Goal: Complete application form

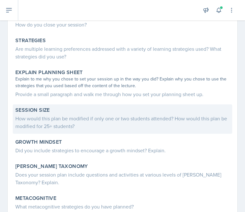
scroll to position [142, 0]
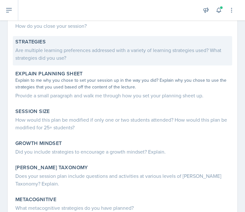
click at [74, 59] on div "Are multiple learning preferences addressed with a variety of learning strategi…" at bounding box center [122, 53] width 214 height 15
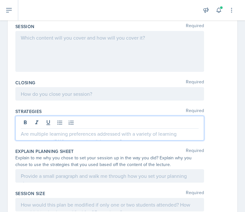
click at [46, 123] on div at bounding box center [109, 128] width 189 height 25
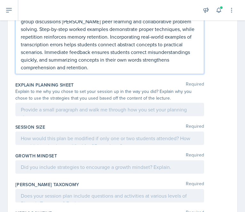
scroll to position [300, 0]
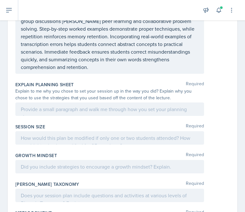
click at [36, 113] on div at bounding box center [109, 109] width 189 height 13
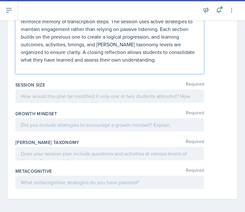
scroll to position [435, 0]
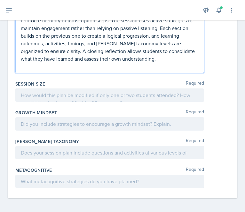
click at [60, 70] on p at bounding box center [110, 67] width 178 height 8
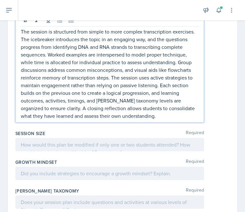
scroll to position [434, 0]
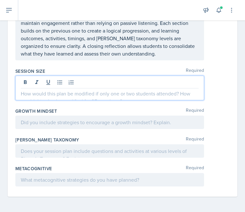
click at [60, 91] on p at bounding box center [110, 94] width 178 height 8
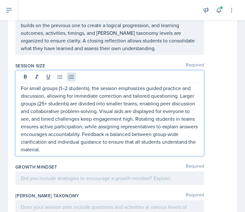
scroll to position [495, 0]
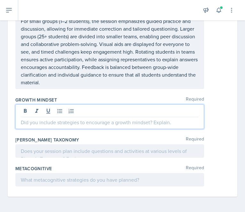
click at [44, 119] on p at bounding box center [110, 123] width 178 height 8
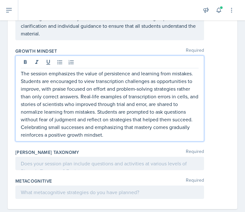
scroll to position [557, 0]
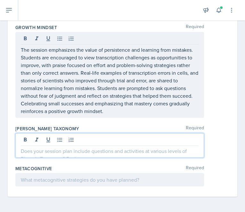
click at [104, 147] on p at bounding box center [110, 151] width 178 height 8
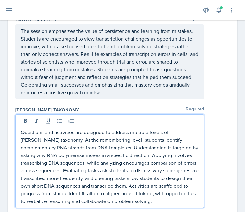
scroll to position [626, 0]
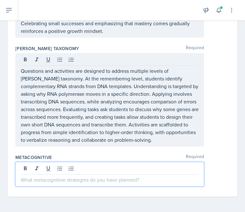
click at [61, 179] on p at bounding box center [110, 180] width 178 height 8
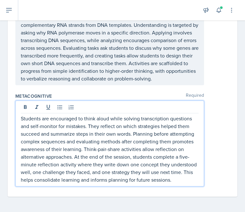
scroll to position [695, 0]
click at [21, 115] on p "Students are encouraged to think aloud while solving transcription questions an…" at bounding box center [110, 149] width 178 height 69
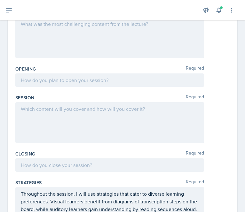
scroll to position [77, 0]
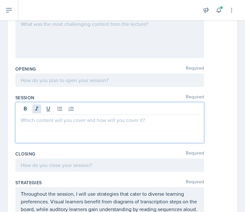
click at [37, 110] on div at bounding box center [109, 122] width 189 height 41
click at [26, 163] on div at bounding box center [109, 165] width 189 height 13
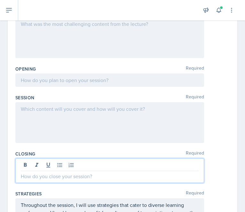
paste div
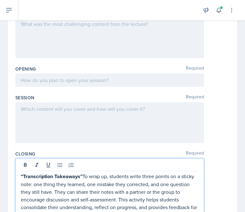
scroll to position [92, 0]
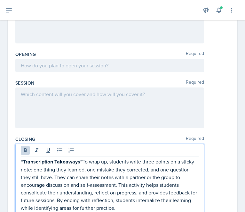
click at [82, 161] on strong "“Transcription Takeaways”" at bounding box center [52, 161] width 62 height 7
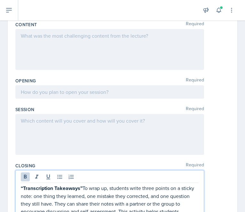
scroll to position [65, 0]
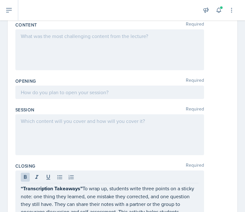
click at [40, 125] on div at bounding box center [109, 134] width 189 height 41
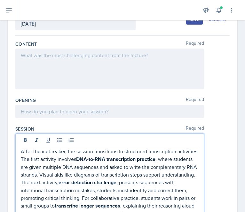
scroll to position [46, 0]
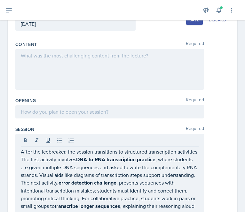
click at [75, 106] on div at bounding box center [109, 111] width 189 height 13
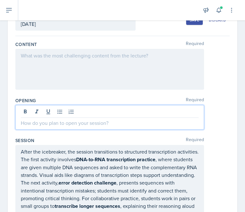
scroll to position [57, 0]
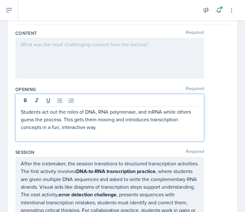
click at [34, 131] on p at bounding box center [110, 135] width 178 height 8
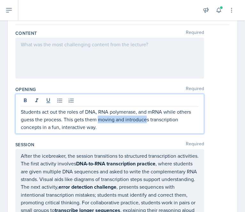
drag, startPoint x: 148, startPoint y: 121, endPoint x: 98, endPoint y: 123, distance: 49.6
click at [98, 123] on p "Students act out the roles of DNA, RNA polymerase, and mRNA while others guess …" at bounding box center [110, 119] width 178 height 23
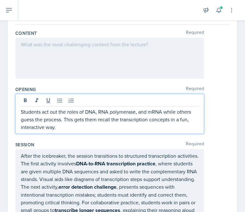
scroll to position [31, 0]
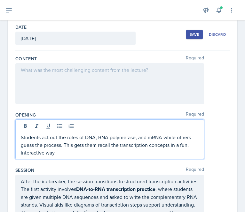
click at [22, 139] on p "Students act out the roles of DNA, RNA polymerase, and mRNA while others guess …" at bounding box center [110, 145] width 178 height 23
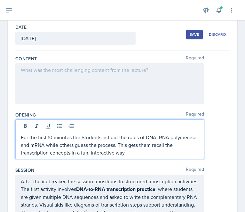
click at [84, 138] on p "For the first 10 minutes the Students act out the roles of DNA, RNA polymerase,…" at bounding box center [110, 145] width 178 height 23
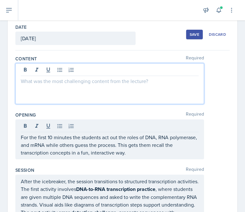
click at [30, 66] on div at bounding box center [109, 83] width 189 height 41
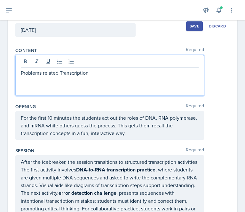
scroll to position [0, 0]
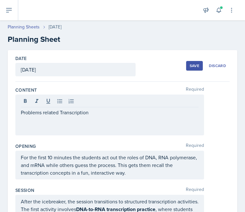
click at [190, 67] on div "Save" at bounding box center [195, 65] width 10 height 5
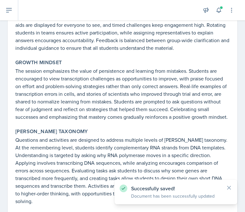
scroll to position [627, 0]
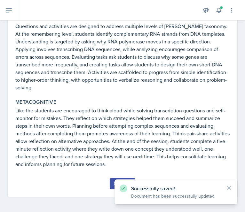
click at [110, 188] on button "Submit" at bounding box center [122, 183] width 25 height 11
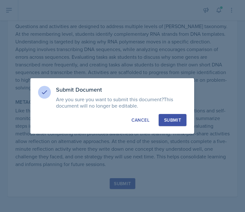
click at [177, 123] on div "Submit" at bounding box center [172, 120] width 17 height 6
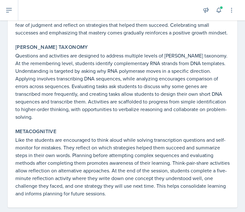
scroll to position [609, 0]
